Goal: Information Seeking & Learning: Learn about a topic

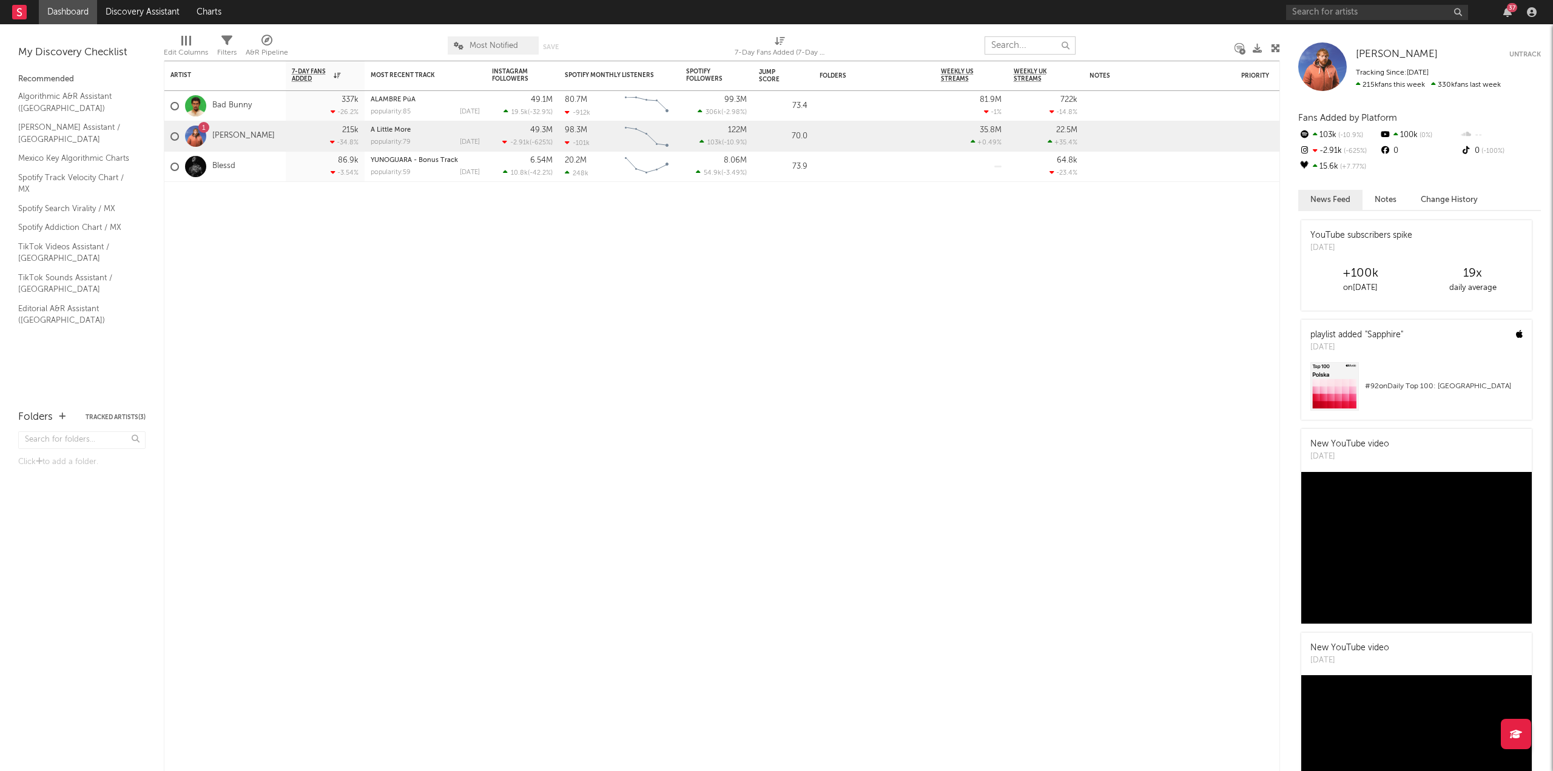
click at [1010, 46] on input "text" at bounding box center [1030, 45] width 91 height 18
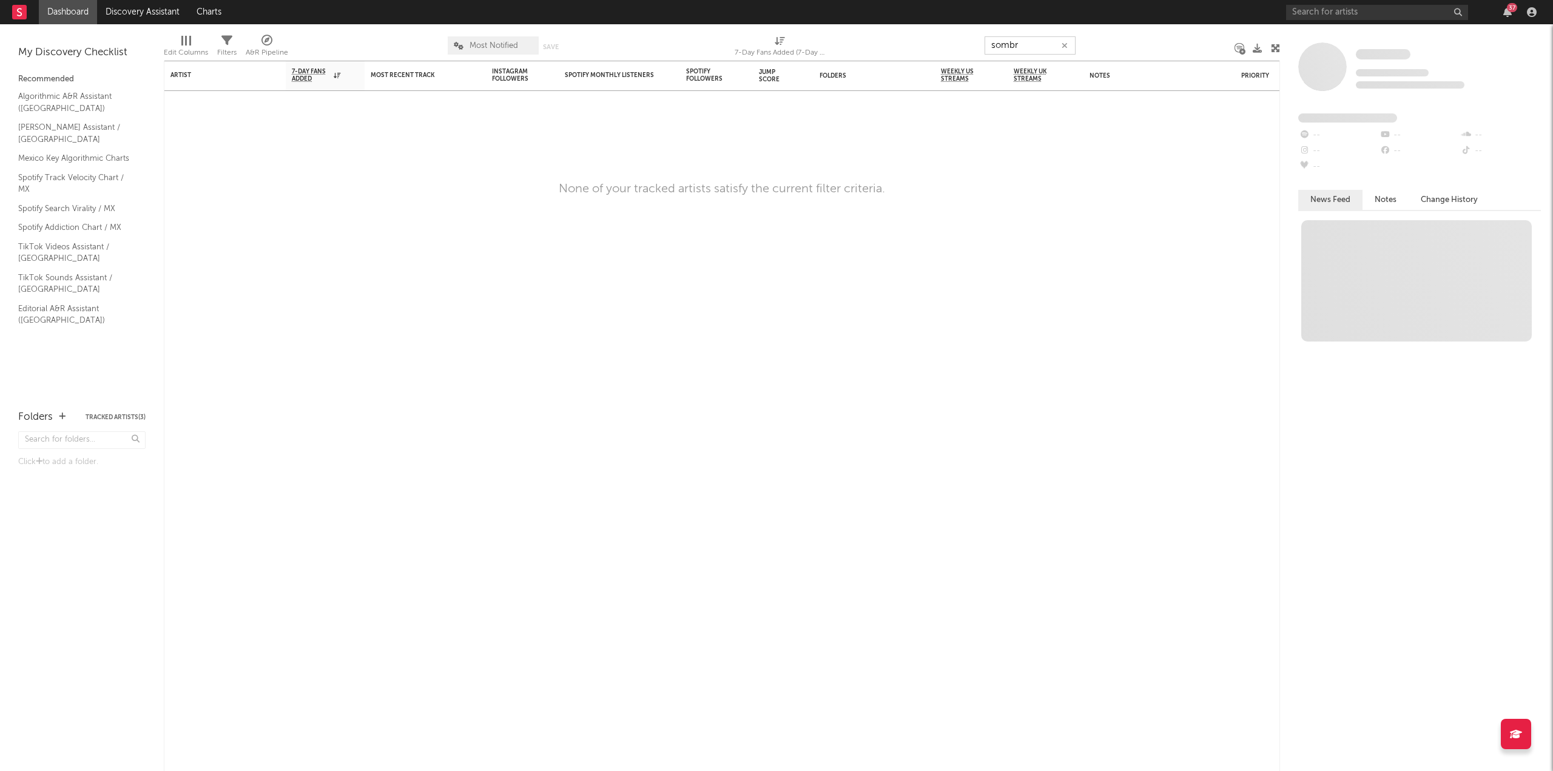
type input "sombr"
click at [1381, 1] on div "37" at bounding box center [1413, 12] width 255 height 24
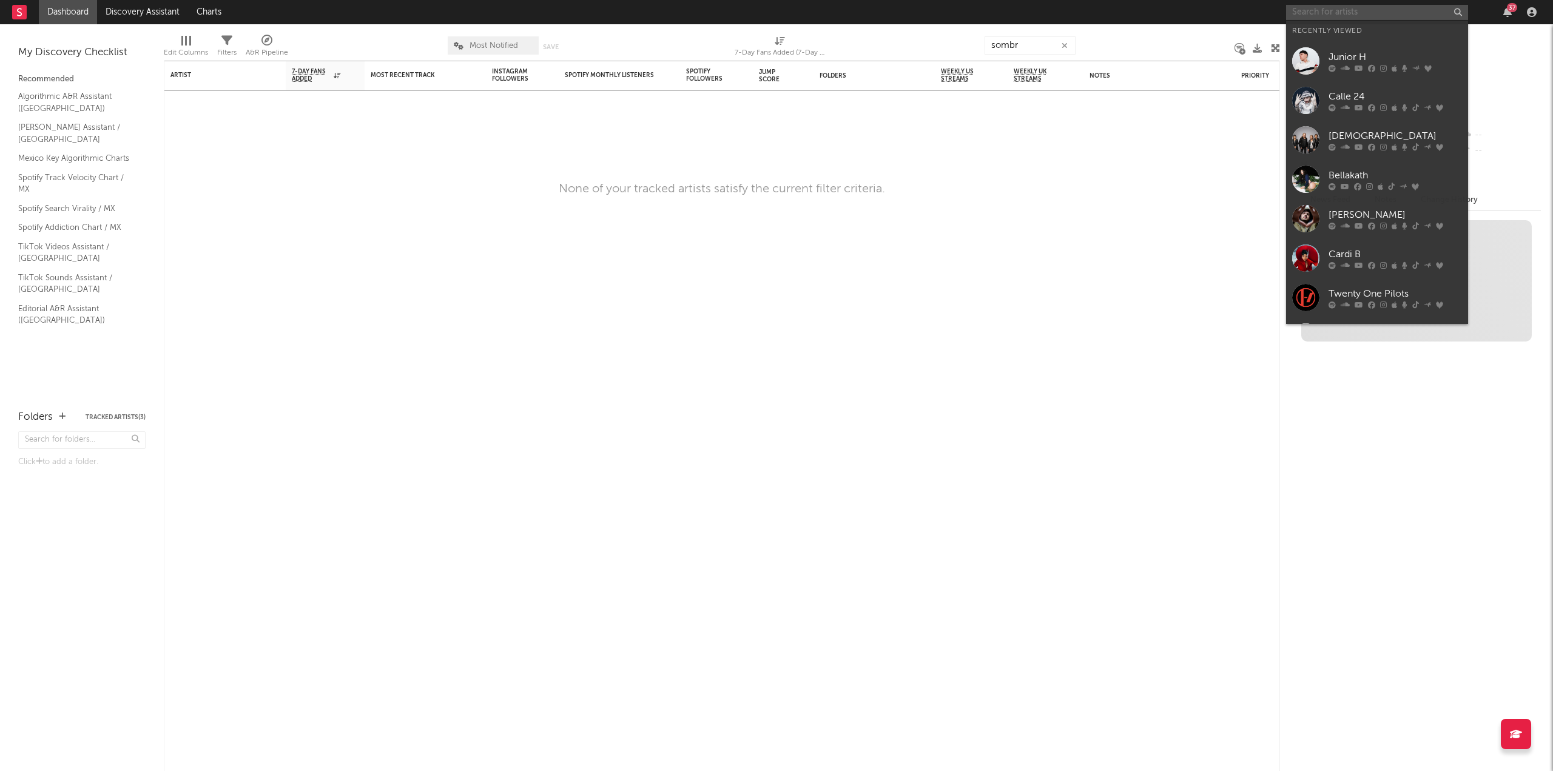
click at [1382, 10] on input "text" at bounding box center [1377, 12] width 182 height 15
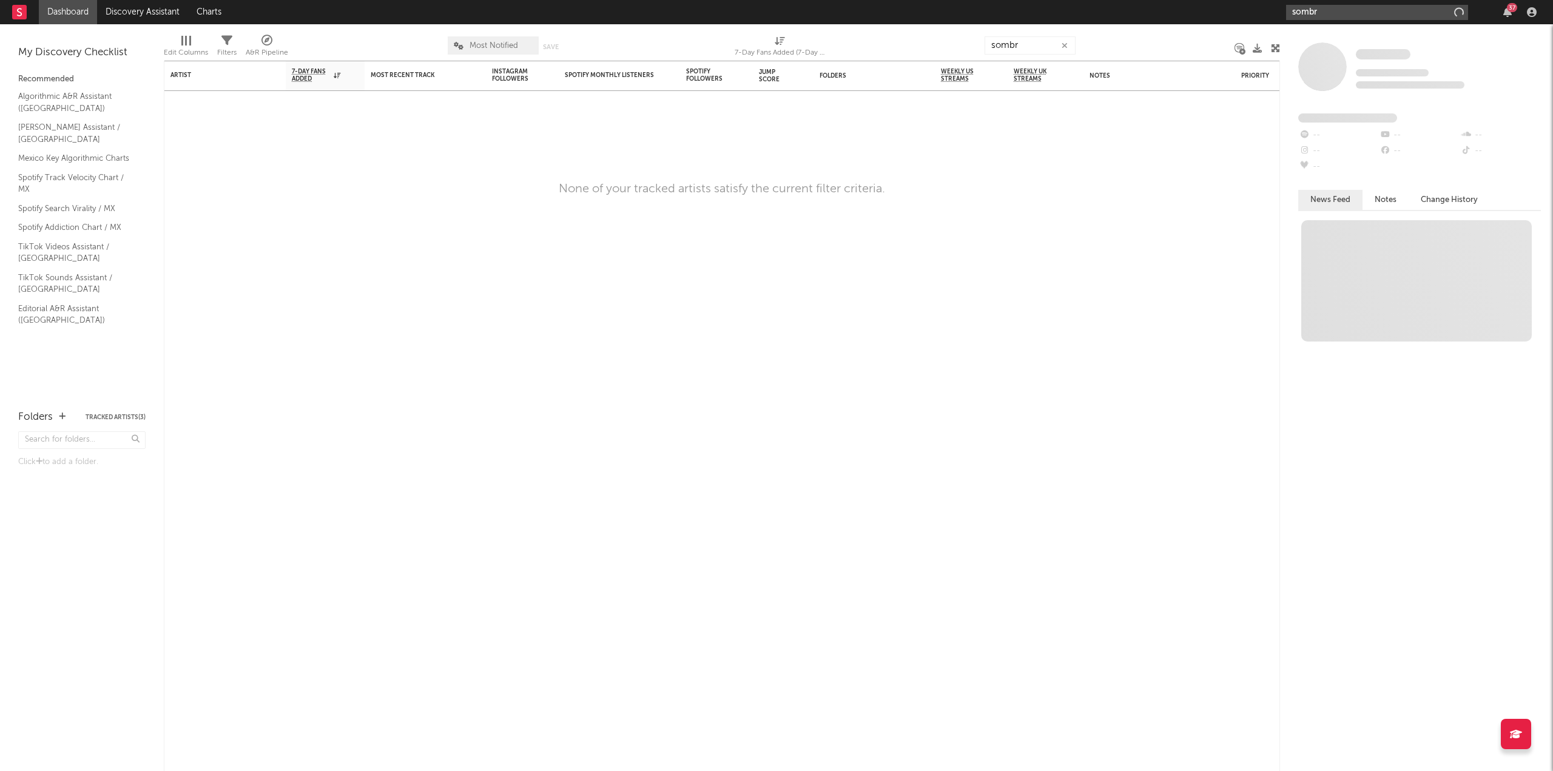
type input "sombr"
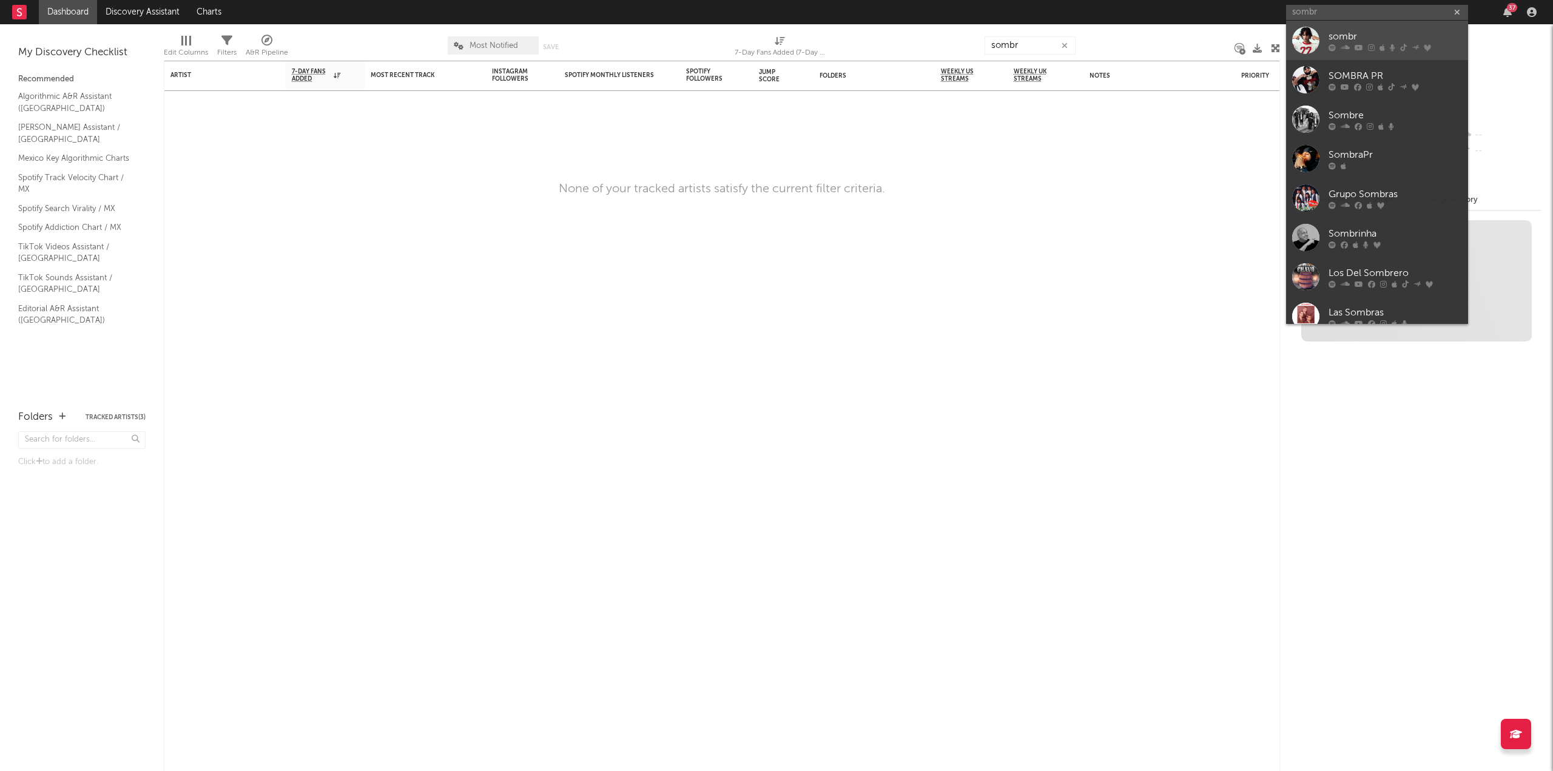
click at [1382, 33] on div "sombr" at bounding box center [1395, 36] width 133 height 15
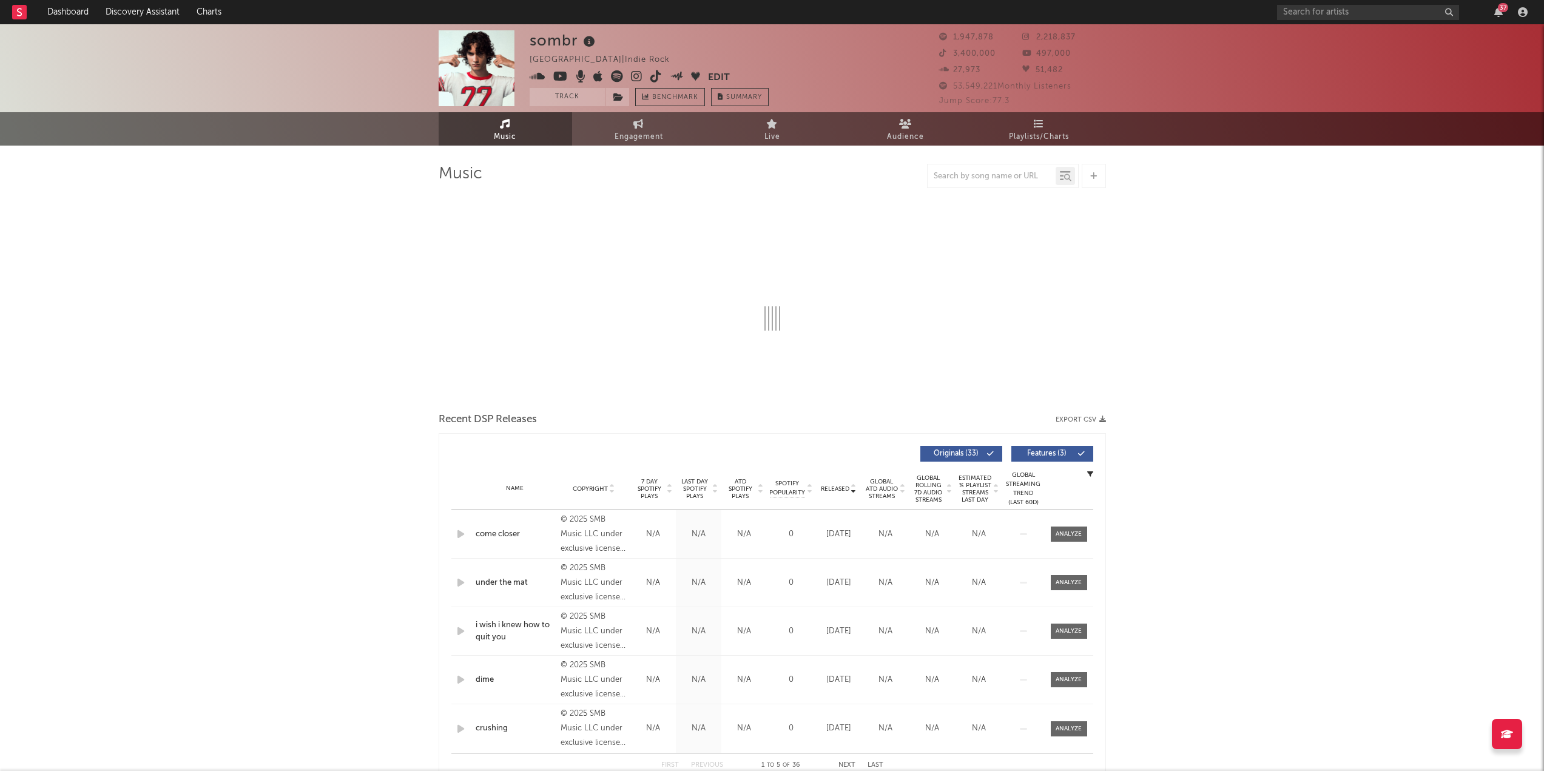
select select "6m"
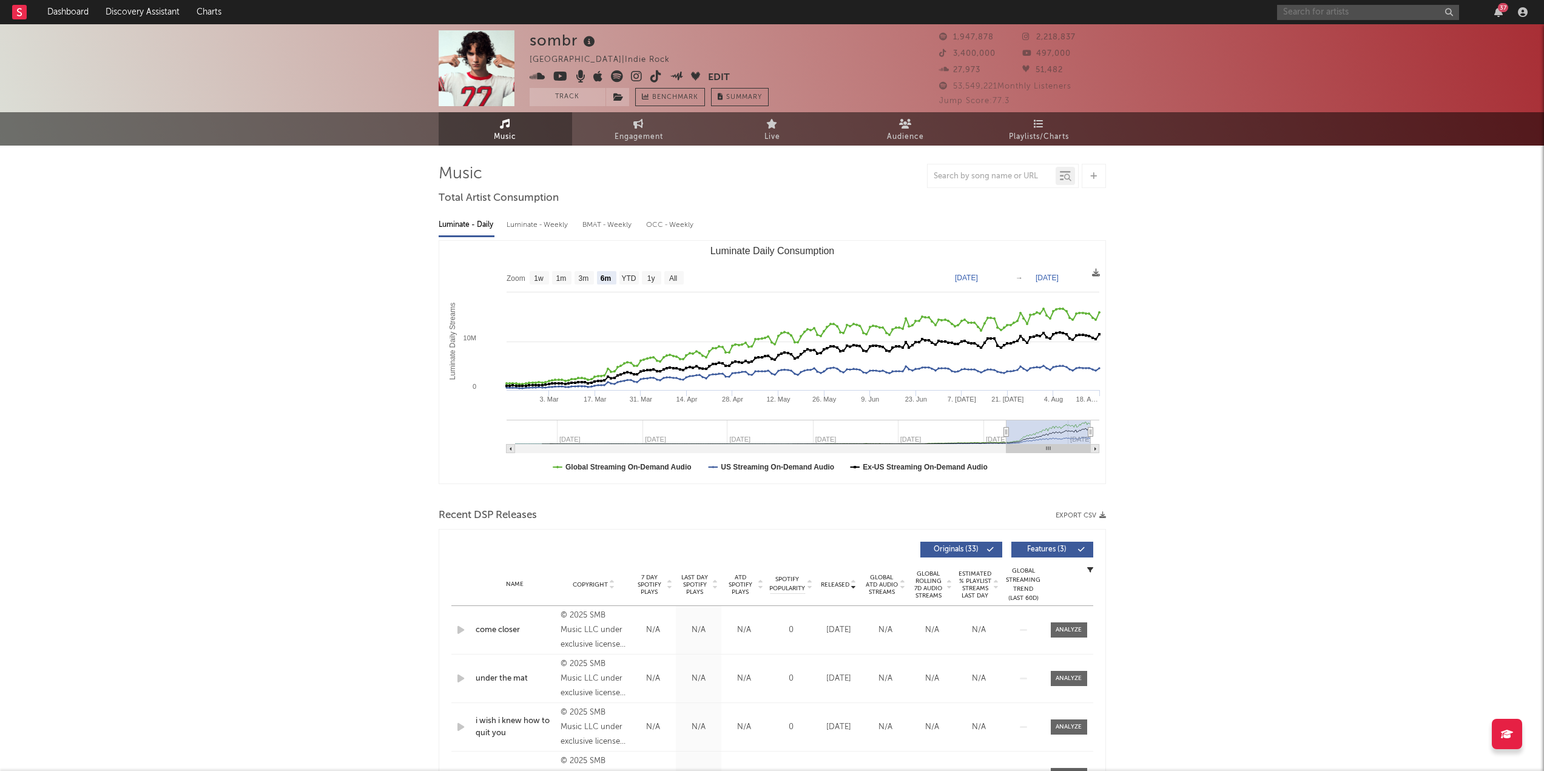
click at [1323, 15] on input "text" at bounding box center [1368, 12] width 182 height 15
type input "[PERSON_NAME]"
click at [1328, 11] on input "[PERSON_NAME]" at bounding box center [1368, 12] width 182 height 15
